Goal: Find contact information: Find contact information

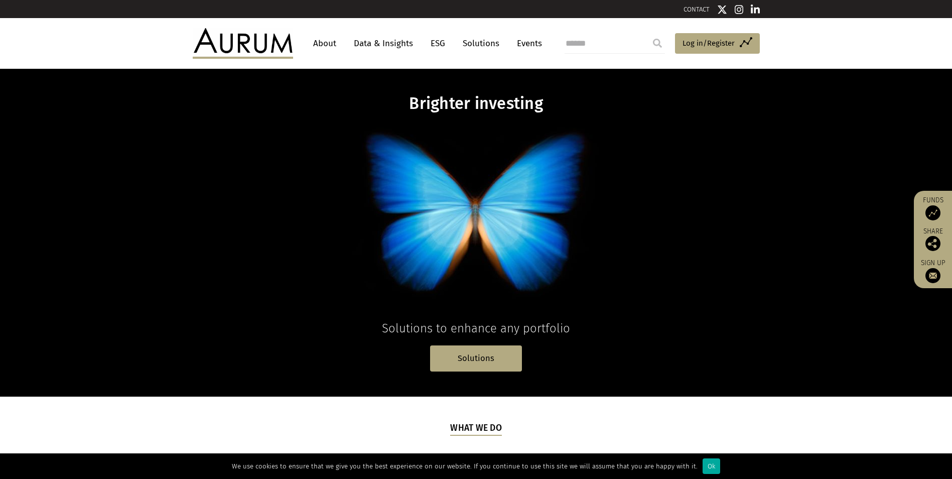
click at [707, 12] on link "CONTACT" at bounding box center [697, 10] width 26 height 8
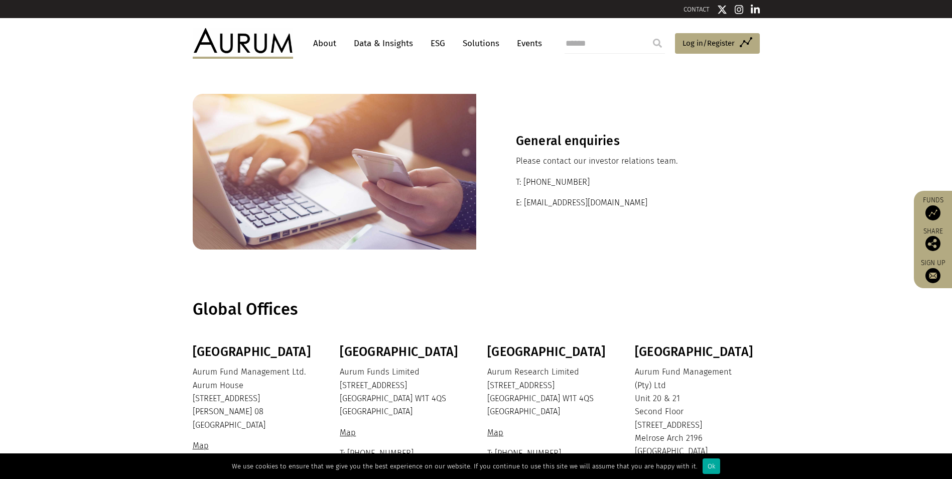
drag, startPoint x: 582, startPoint y: 181, endPoint x: 539, endPoint y: 182, distance: 43.7
click at [539, 182] on p "T: [PHONE_NUMBER]" at bounding box center [618, 182] width 204 height 13
copy p "20 7589 1130"
